Goal: Transaction & Acquisition: Purchase product/service

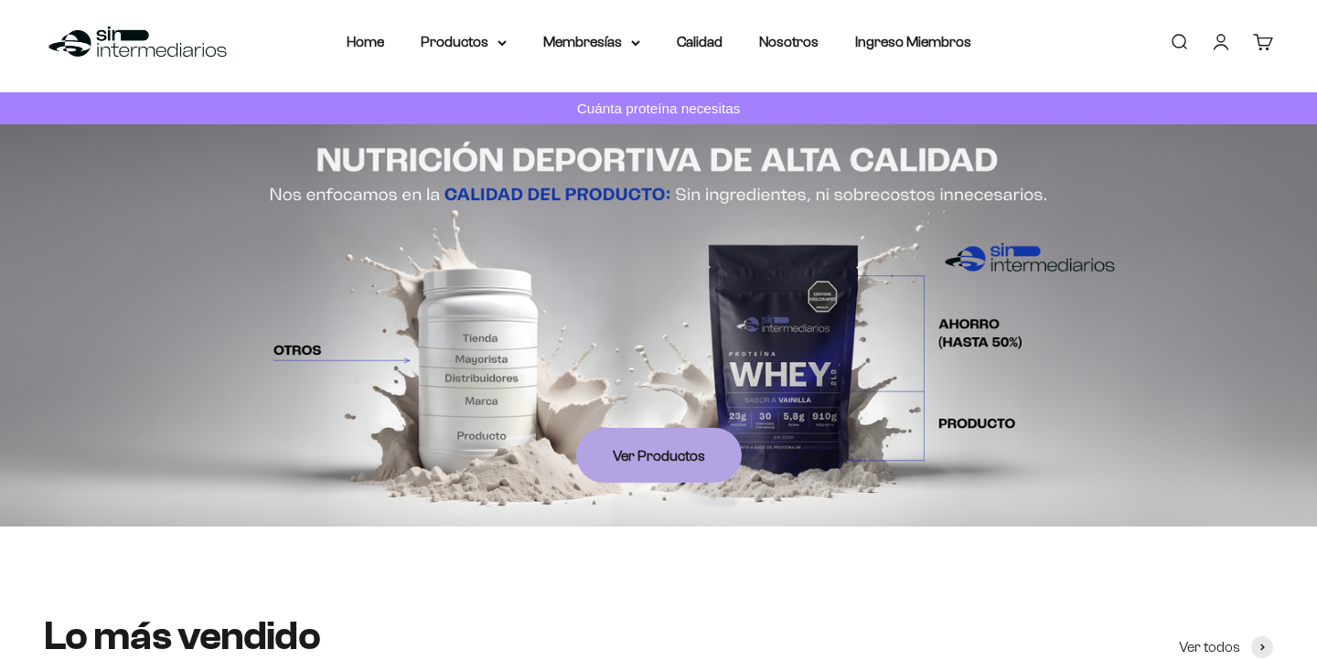
scroll to position [16, 0]
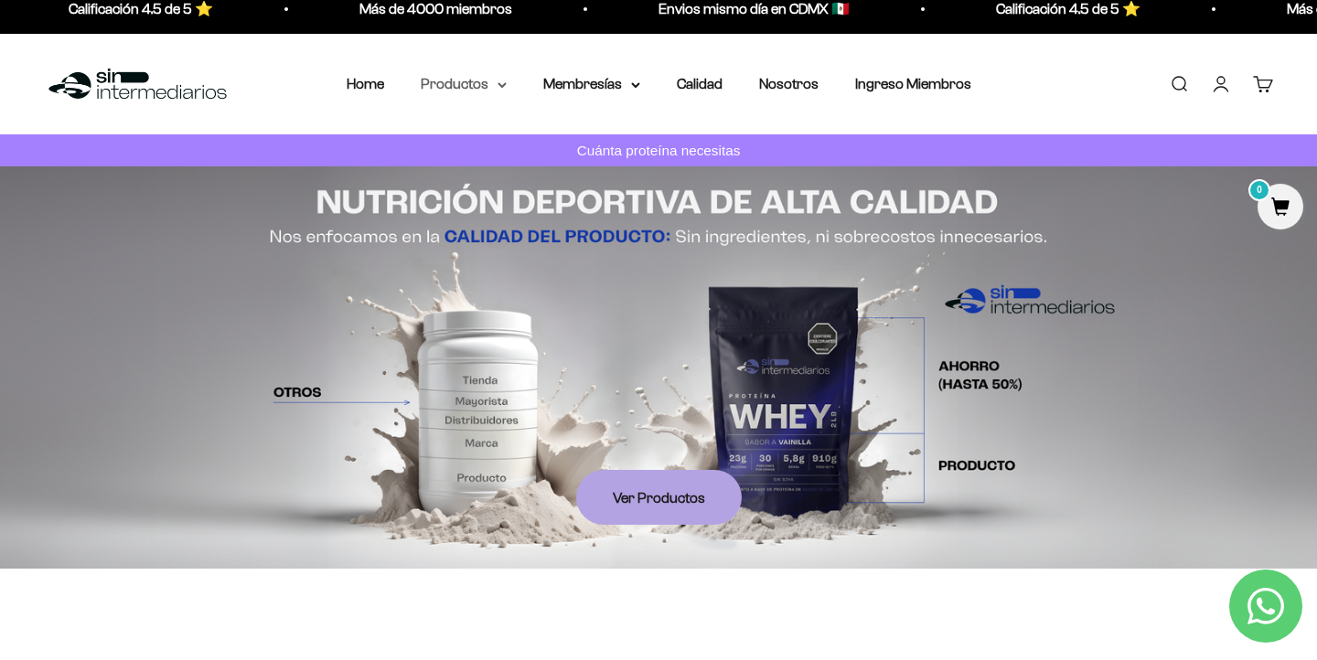
click at [471, 95] on summary "Productos" at bounding box center [464, 84] width 86 height 24
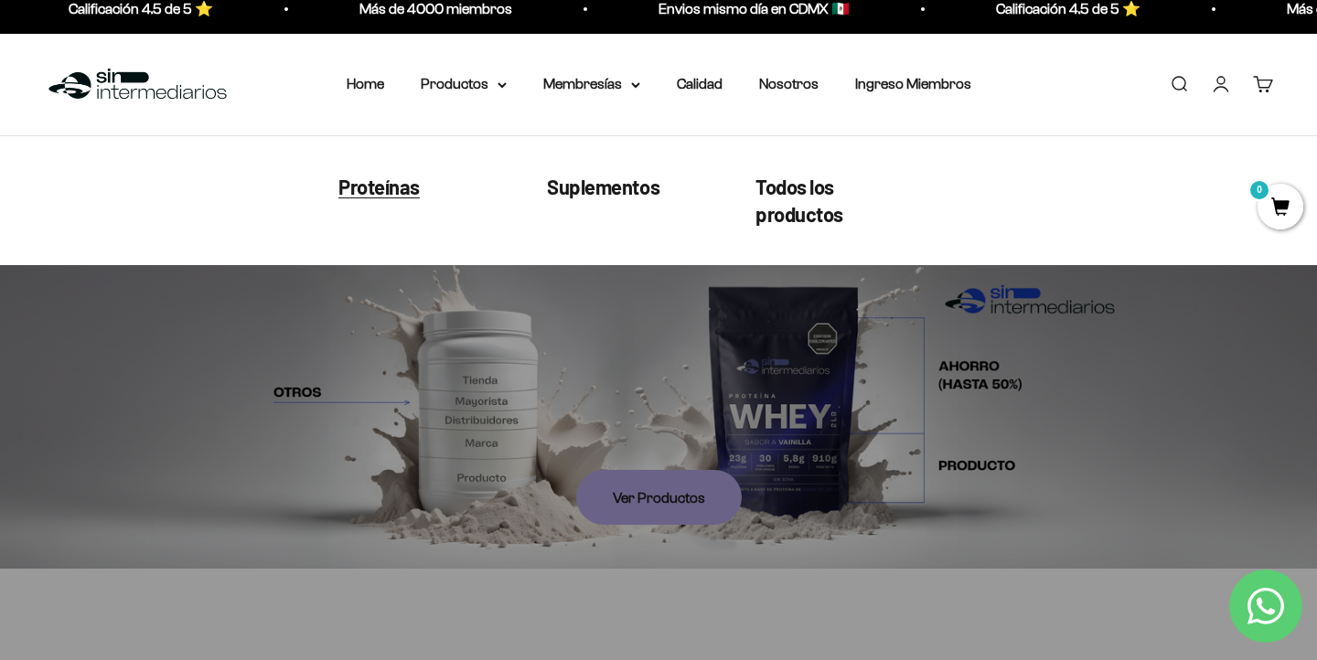
click at [380, 190] on span "Proteínas" at bounding box center [378, 186] width 81 height 24
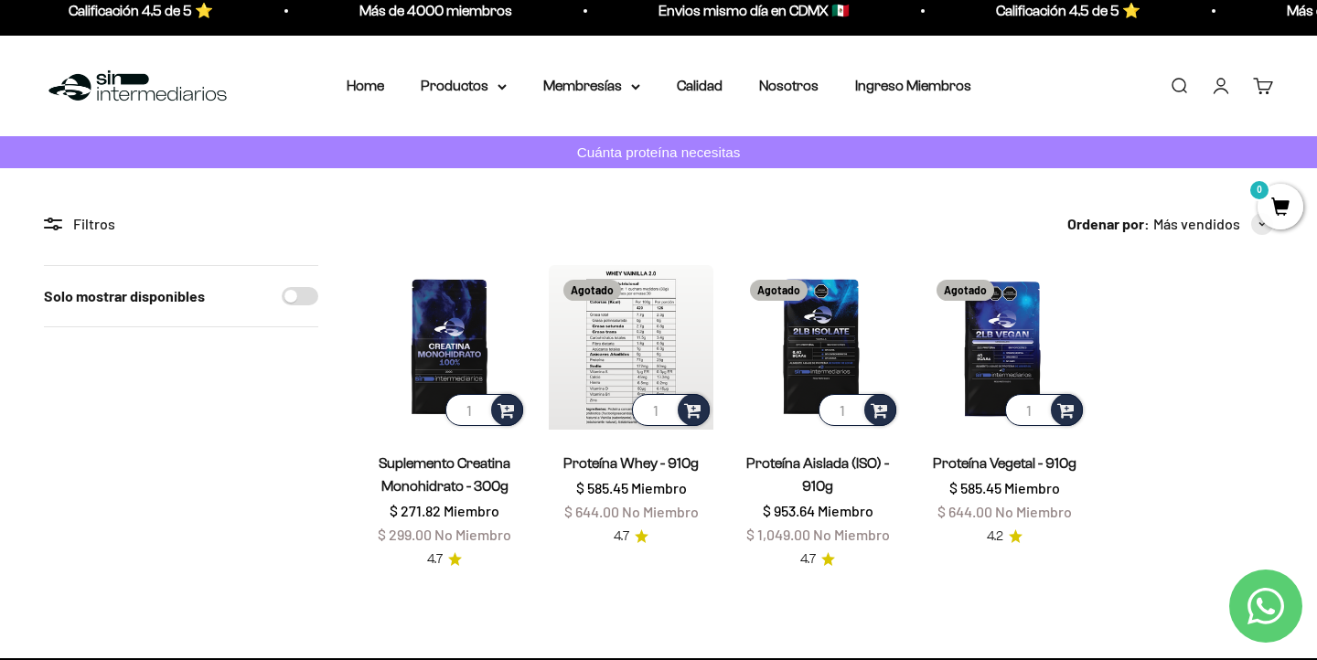
scroll to position [63, 0]
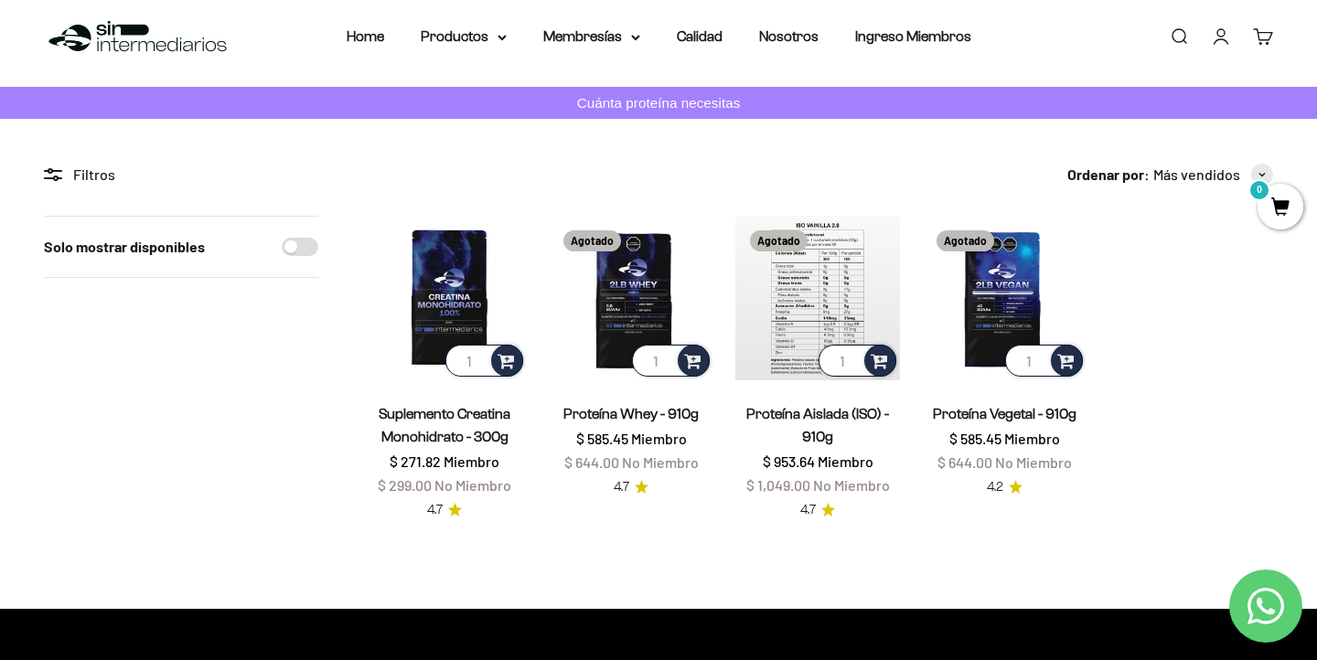
click at [804, 293] on img at bounding box center [817, 298] width 165 height 165
